Goal: Task Accomplishment & Management: Use online tool/utility

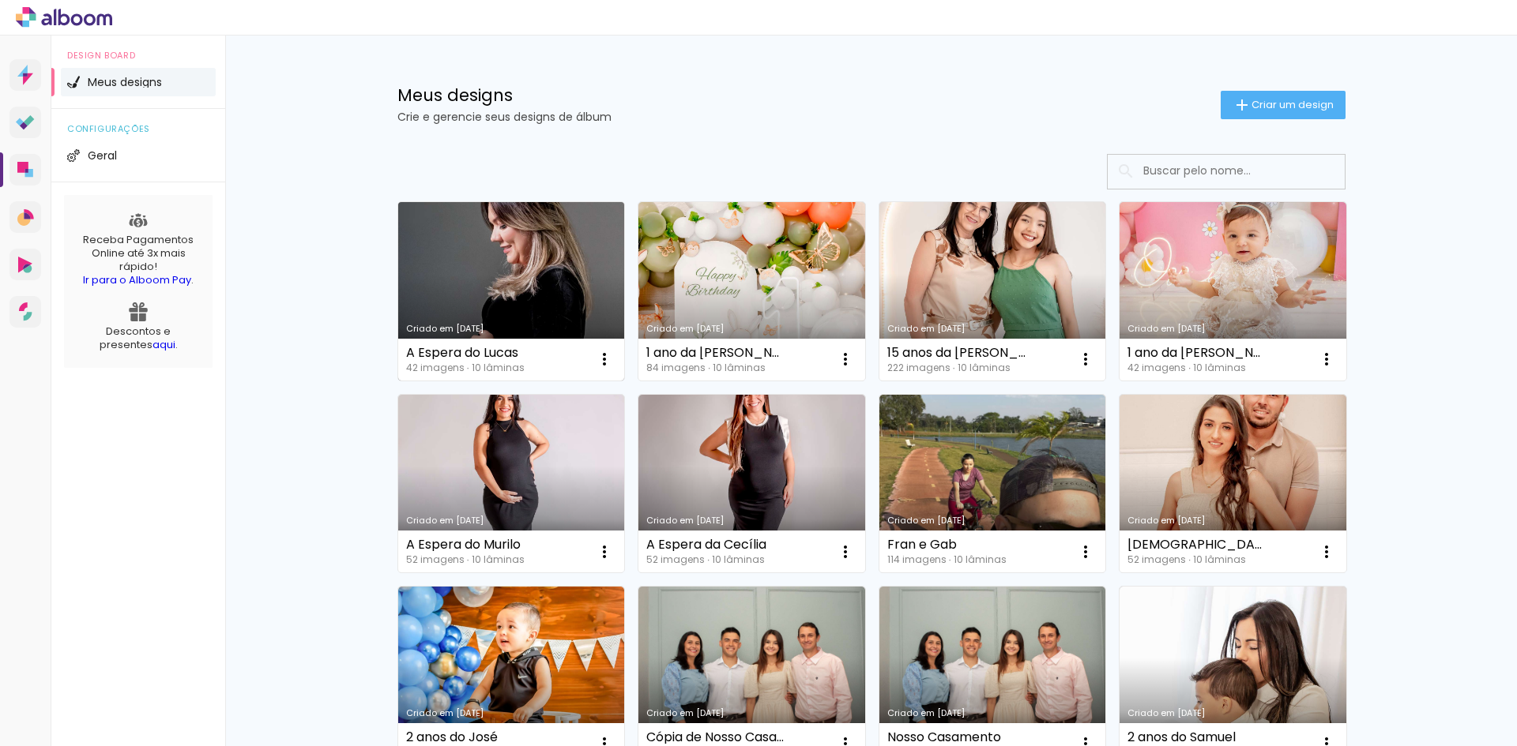
click at [451, 275] on link "Criado em [DATE]" at bounding box center [511, 291] width 227 height 179
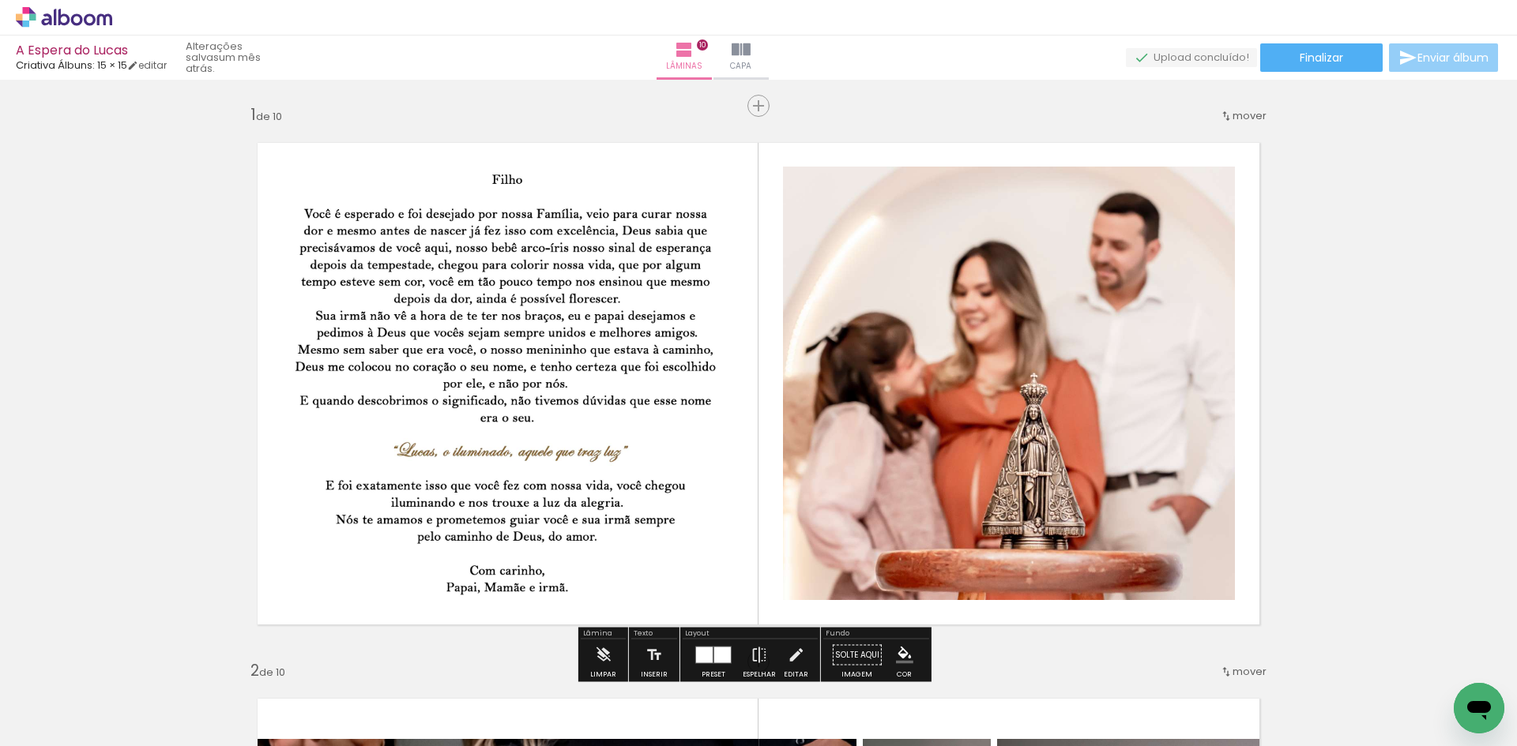
click at [1425, 61] on span "Enviar álbum" at bounding box center [1452, 57] width 71 height 11
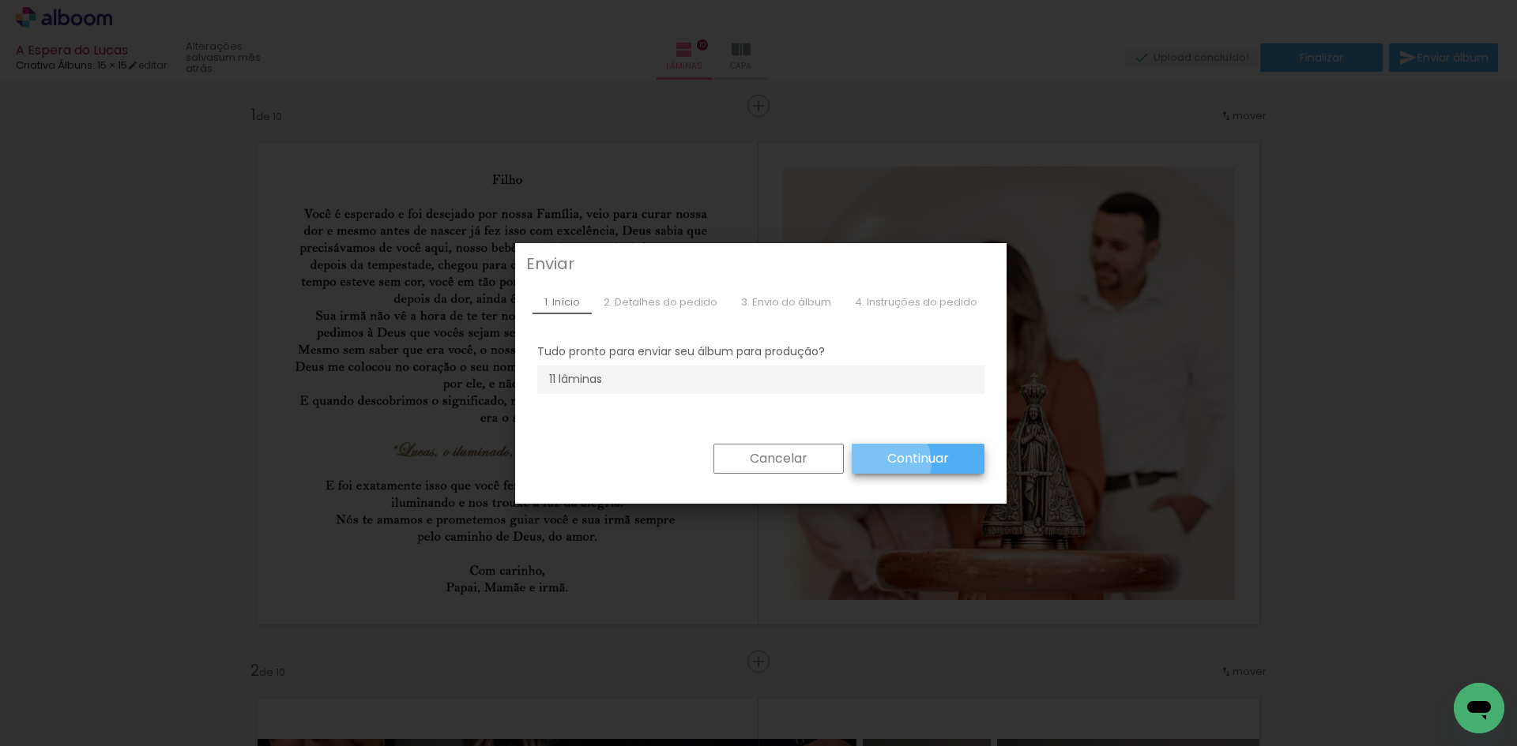
click at [879, 462] on paper-button "Continuar" at bounding box center [918, 459] width 133 height 30
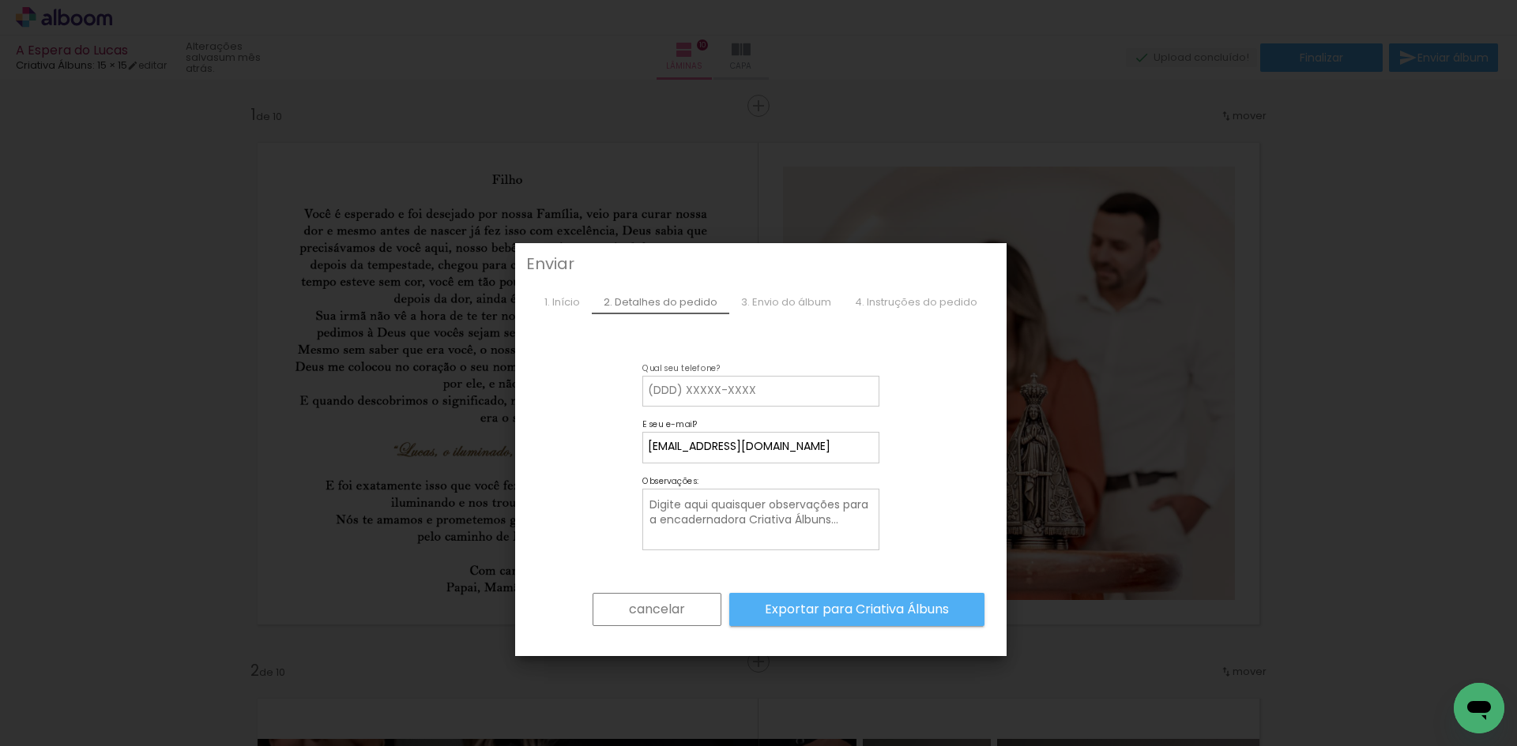
click at [734, 391] on input at bounding box center [761, 391] width 226 height 16
type input "43996073095"
type paper-input "43996073095"
click at [663, 622] on paper-button "cancelar" at bounding box center [656, 609] width 129 height 33
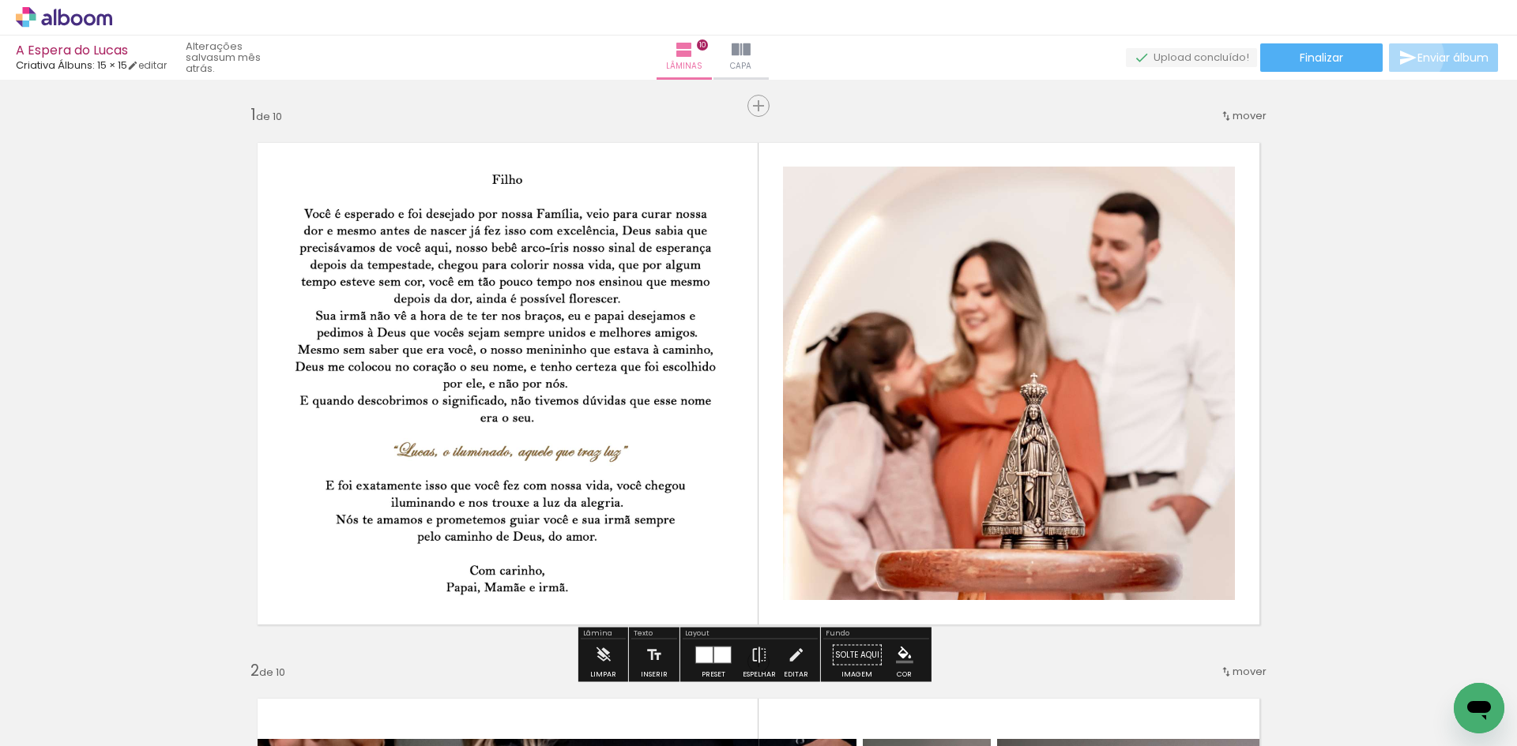
click at [1409, 56] on iron-icon at bounding box center [1407, 57] width 19 height 19
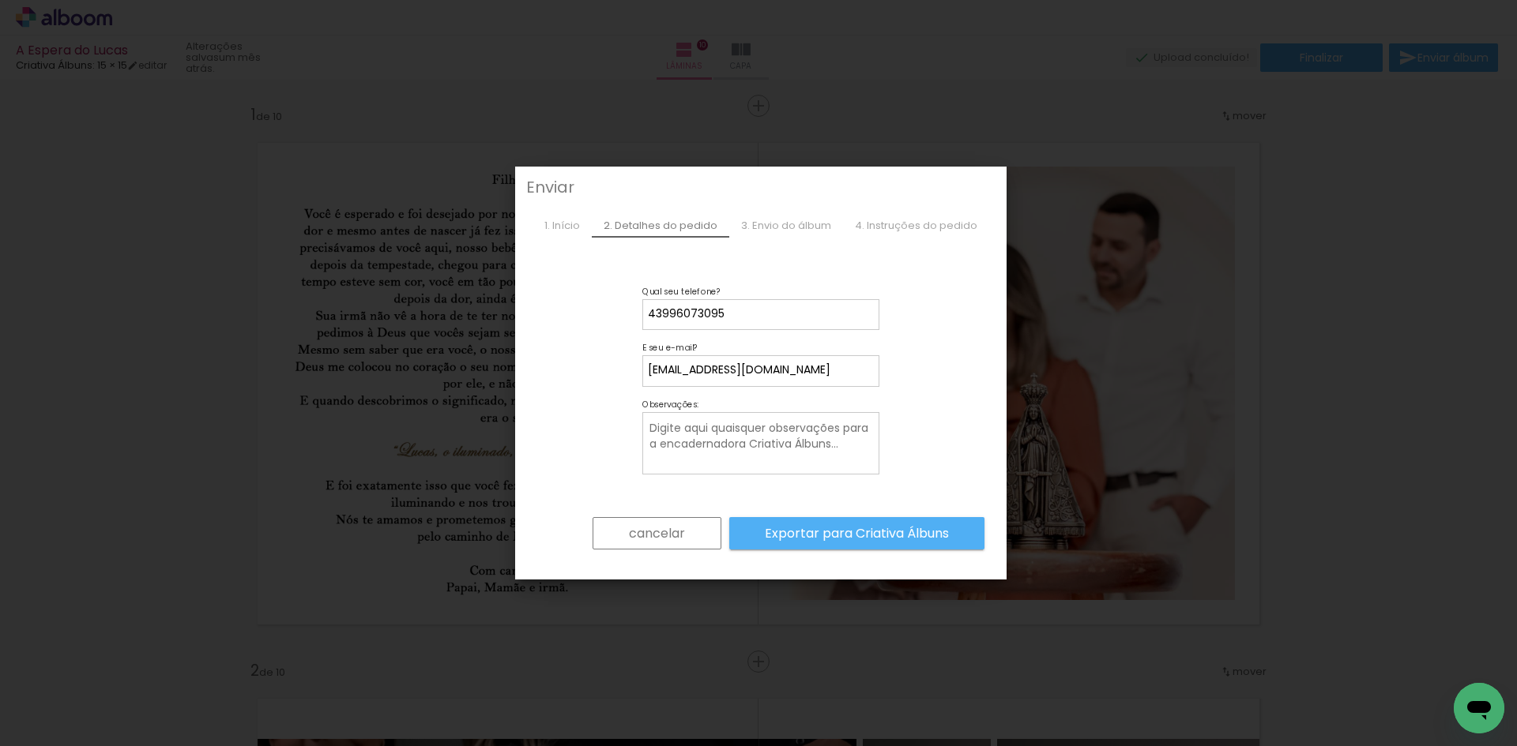
click at [611, 532] on paper-button "cancelar" at bounding box center [656, 533] width 129 height 33
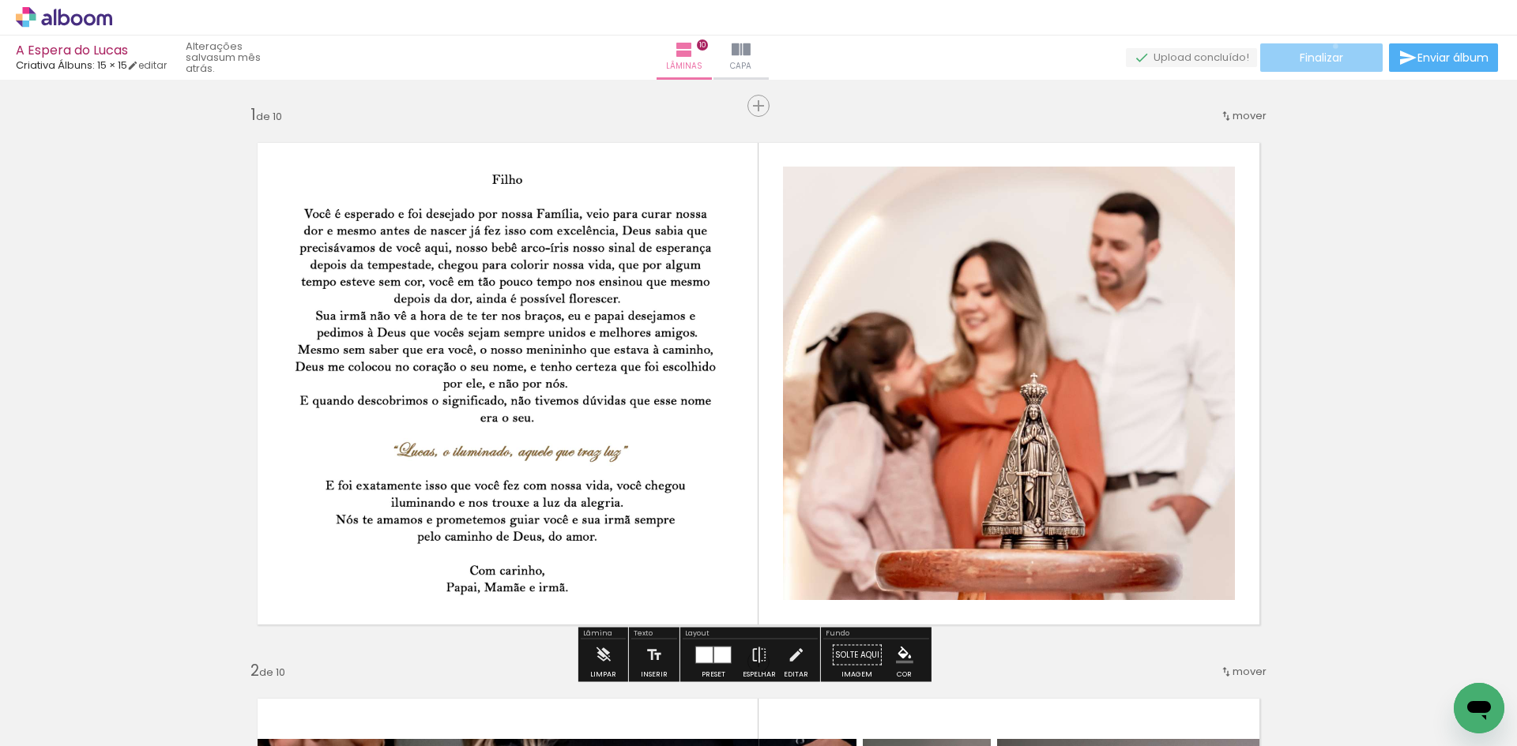
click at [1329, 46] on paper-button "Finalizar" at bounding box center [1321, 57] width 122 height 28
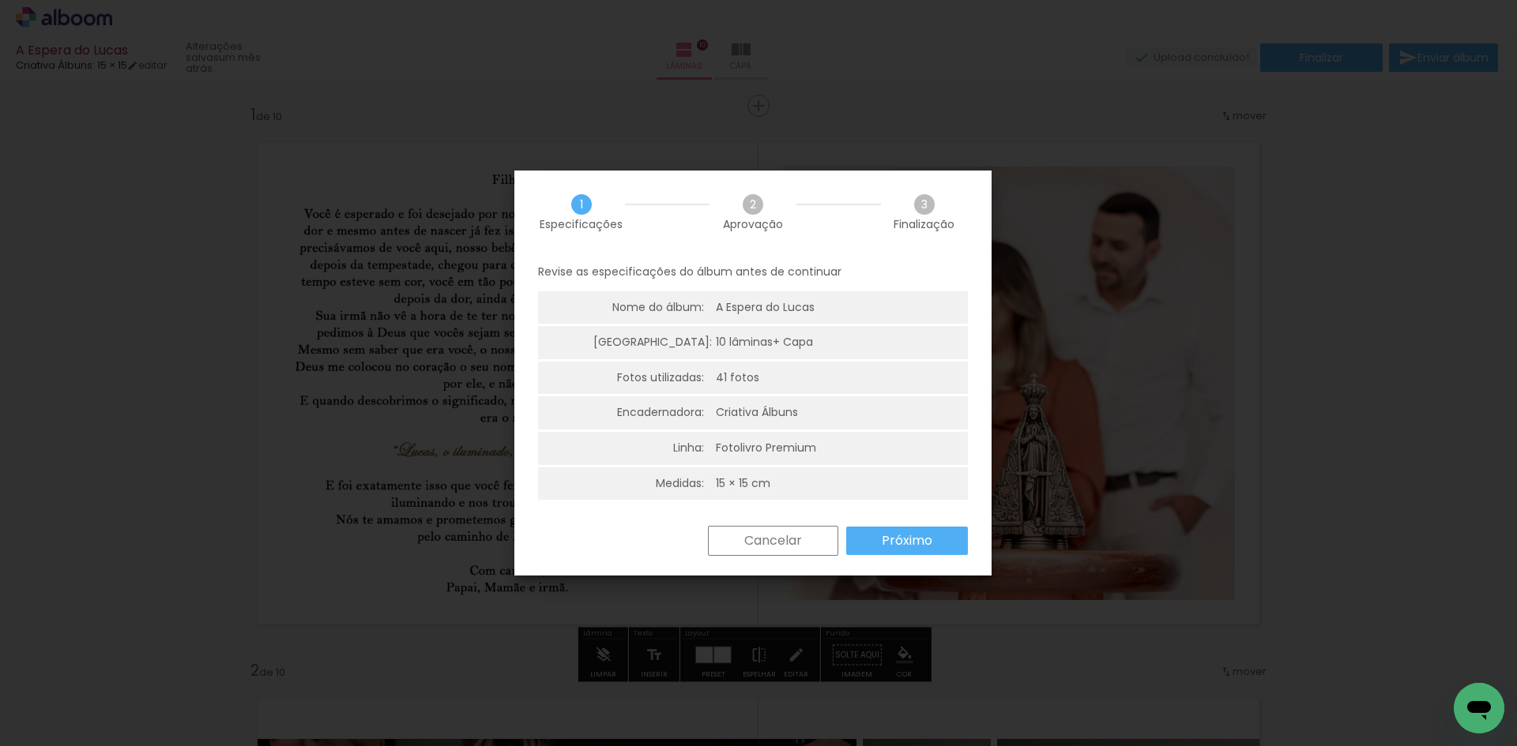
click at [0, 0] on slot "Próximo" at bounding box center [0, 0] width 0 height 0
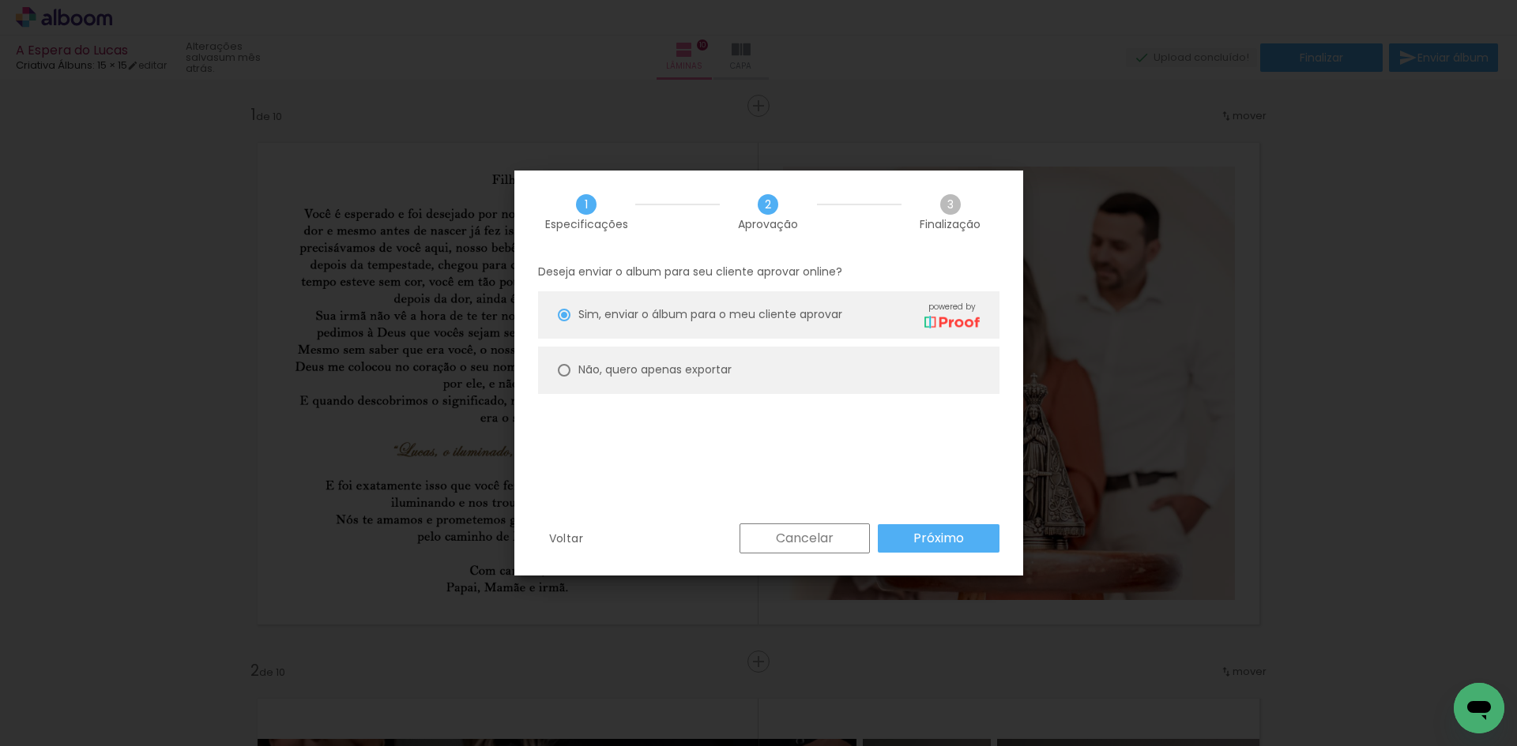
click at [0, 0] on slot "Próximo" at bounding box center [0, 0] width 0 height 0
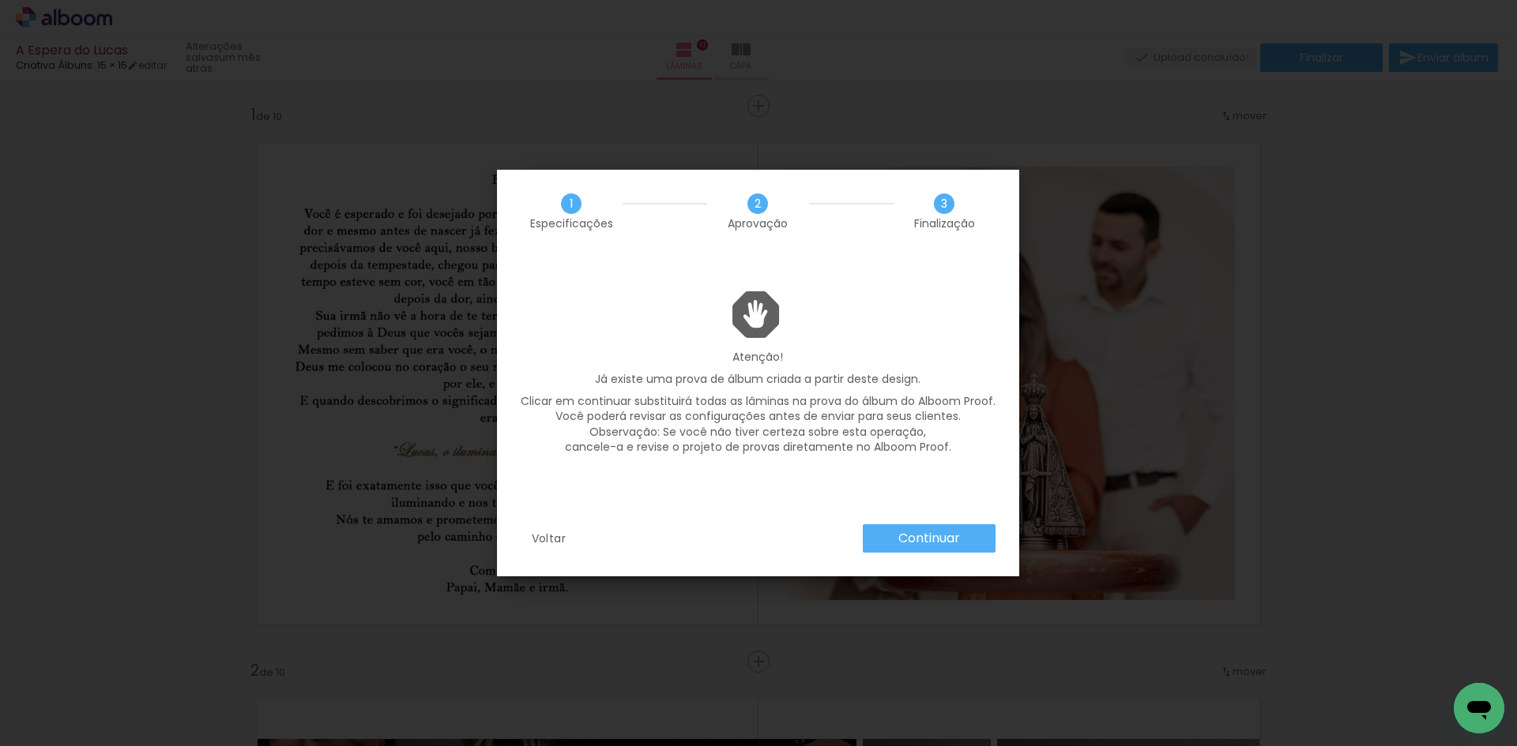
click at [0, 0] on slot "Voltar" at bounding box center [0, 0] width 0 height 0
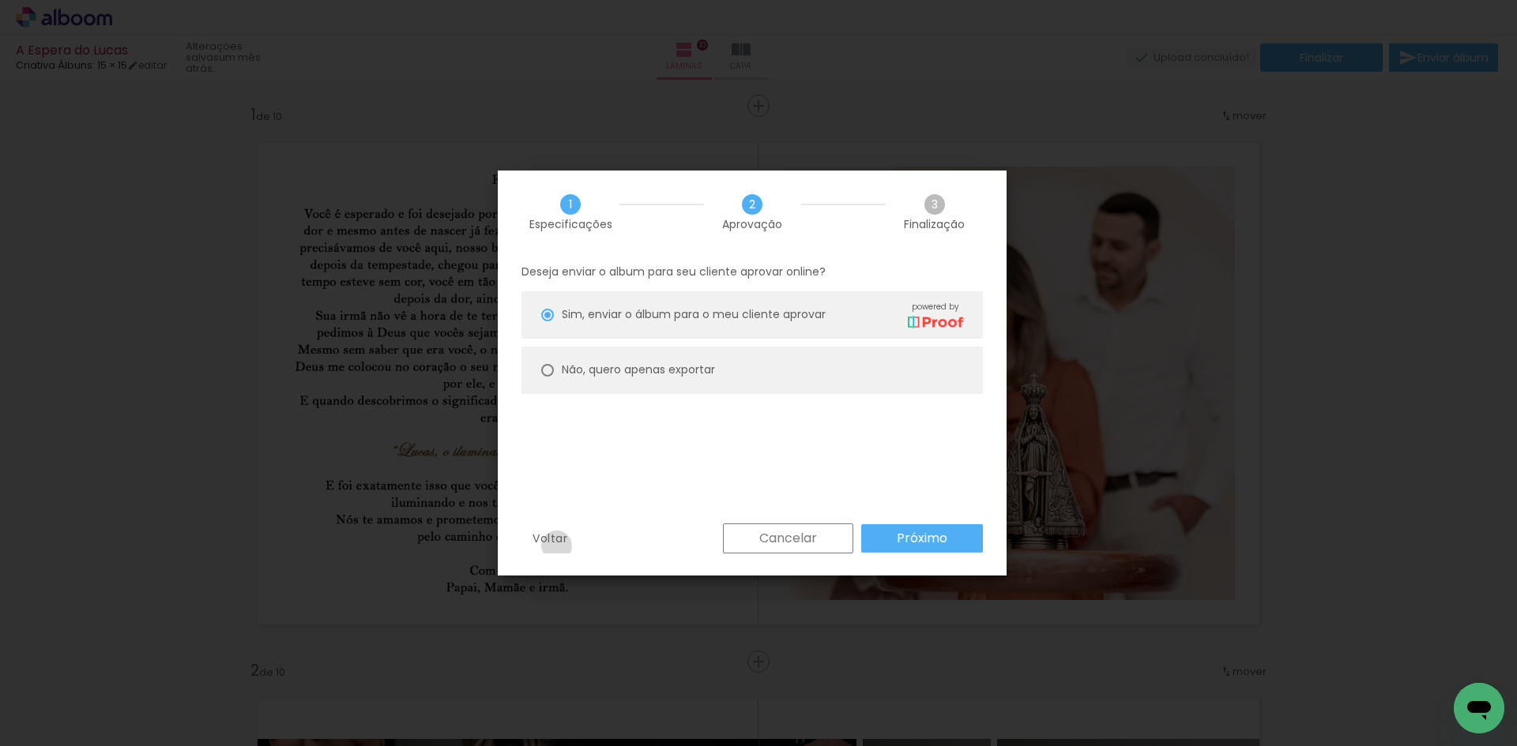
click at [558, 547] on paper-button "Voltar" at bounding box center [549, 539] width 57 height 30
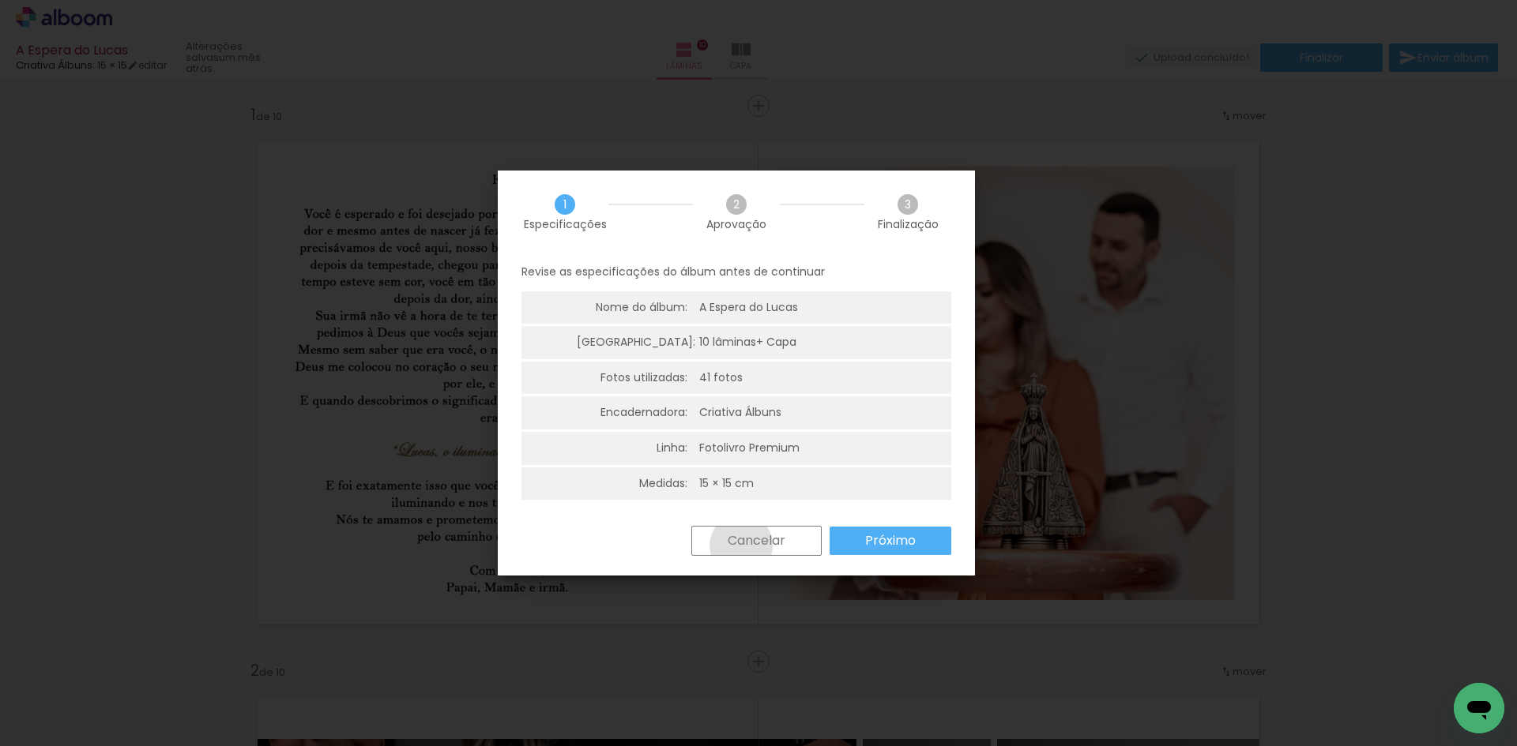
click at [0, 0] on slot "Cancelar" at bounding box center [0, 0] width 0 height 0
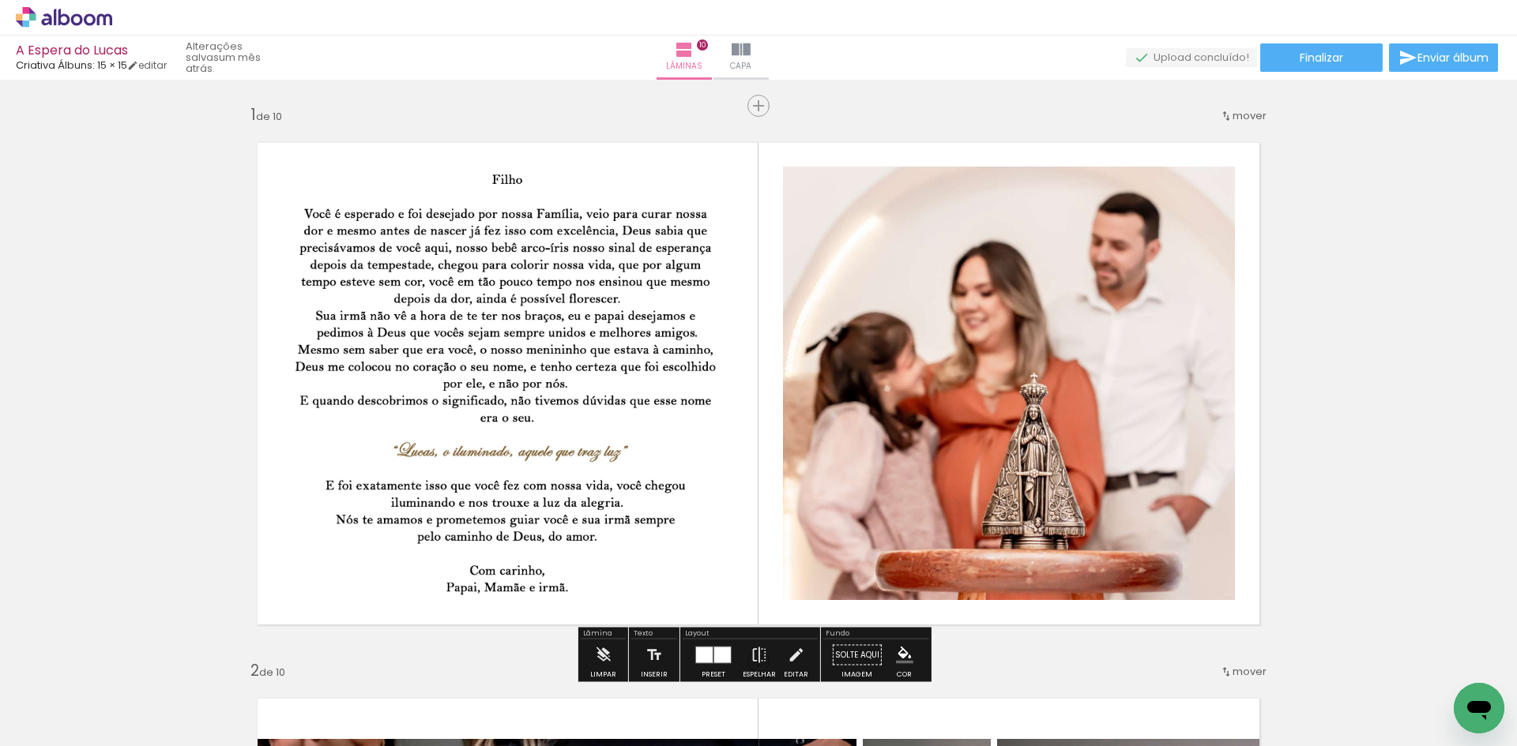
click at [88, 28] on div "› Editor de álbum" at bounding box center [758, 18] width 1517 height 36
click at [60, 10] on icon at bounding box center [64, 17] width 12 height 17
